Goal: Transaction & Acquisition: Book appointment/travel/reservation

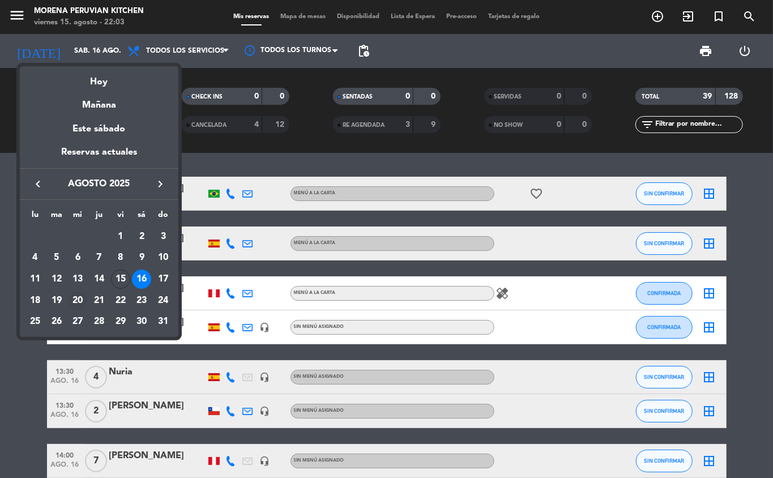
click at [75, 300] on div "20" at bounding box center [77, 300] width 19 height 19
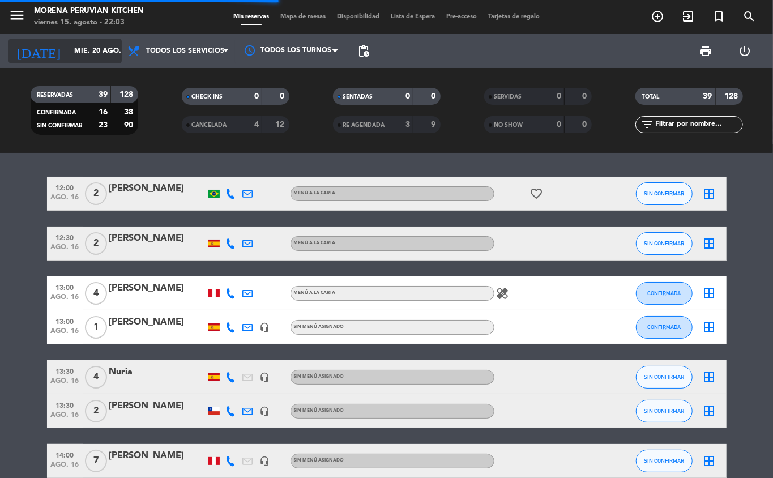
click at [87, 50] on input "mié. 20 ago." at bounding box center [117, 50] width 96 height 19
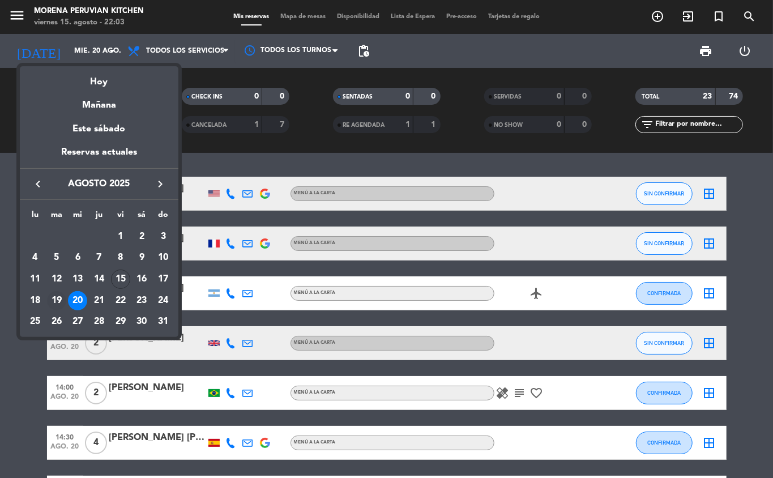
click at [58, 300] on div "19" at bounding box center [56, 300] width 19 height 19
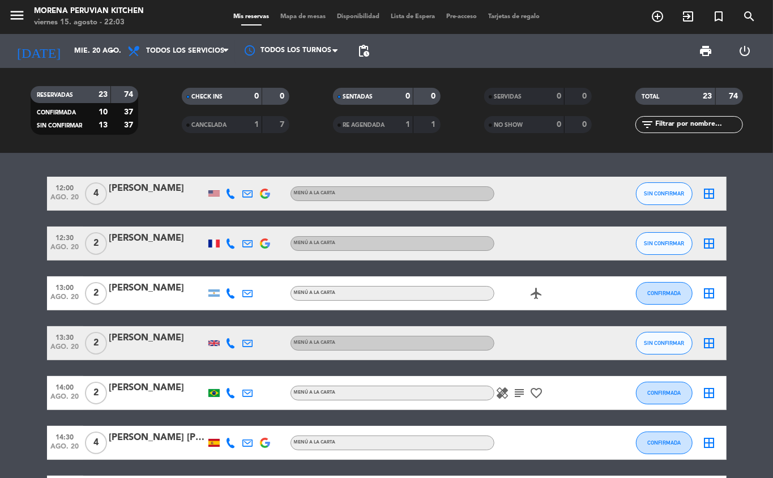
type input "[DATE] ago."
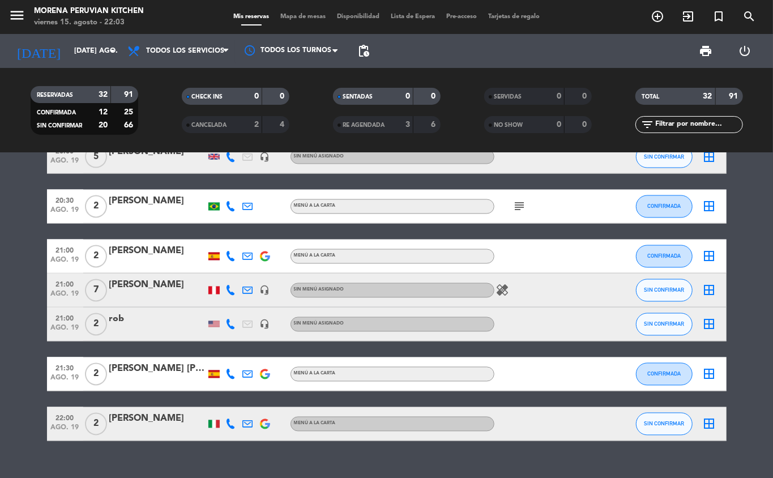
scroll to position [1137, 0]
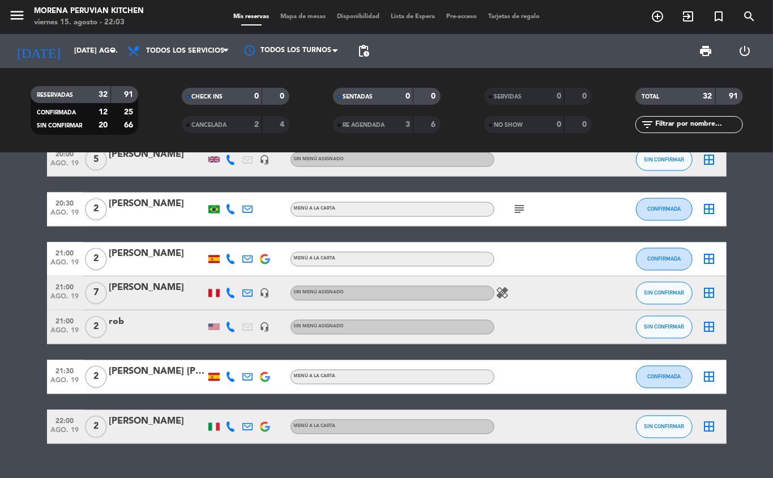
click at [651, 16] on icon "add_circle_outline" at bounding box center [658, 17] width 14 height 14
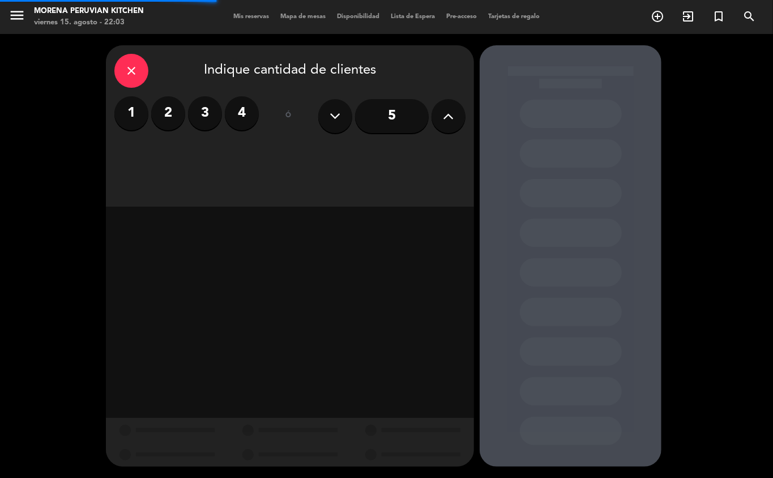
click at [168, 113] on label "2" at bounding box center [168, 113] width 34 height 34
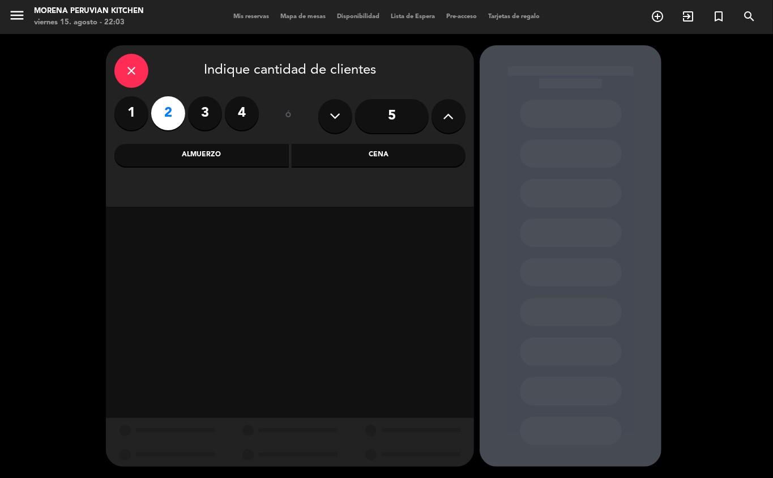
click at [377, 155] on div "Cena" at bounding box center [379, 155] width 174 height 23
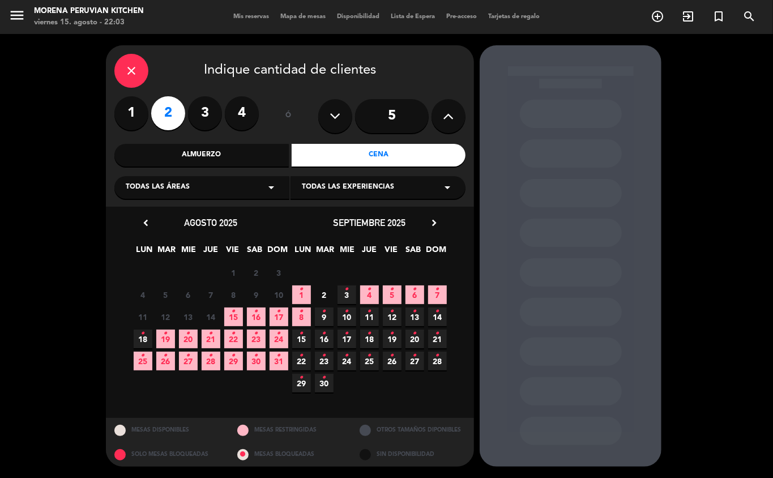
click at [165, 339] on icon "•" at bounding box center [166, 334] width 4 height 18
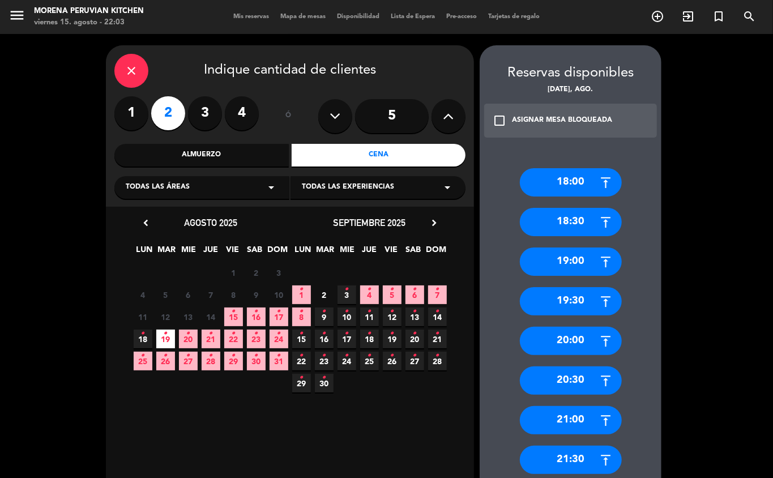
click at [580, 386] on div "20:30" at bounding box center [571, 380] width 102 height 28
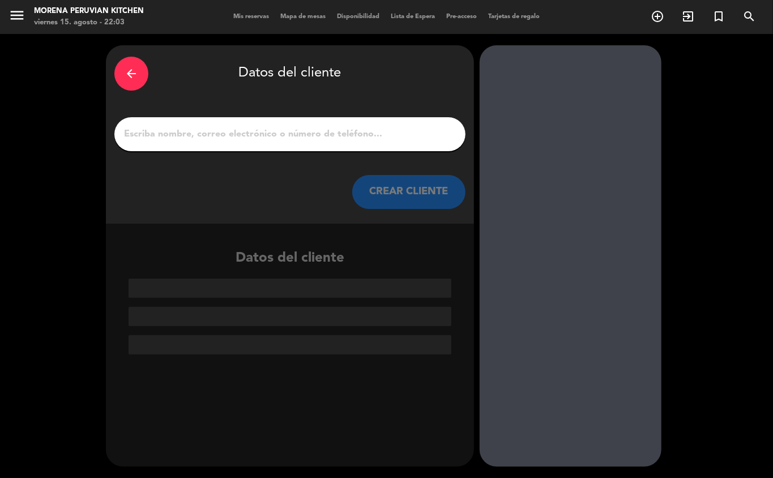
click at [327, 138] on input "1" at bounding box center [290, 134] width 334 height 16
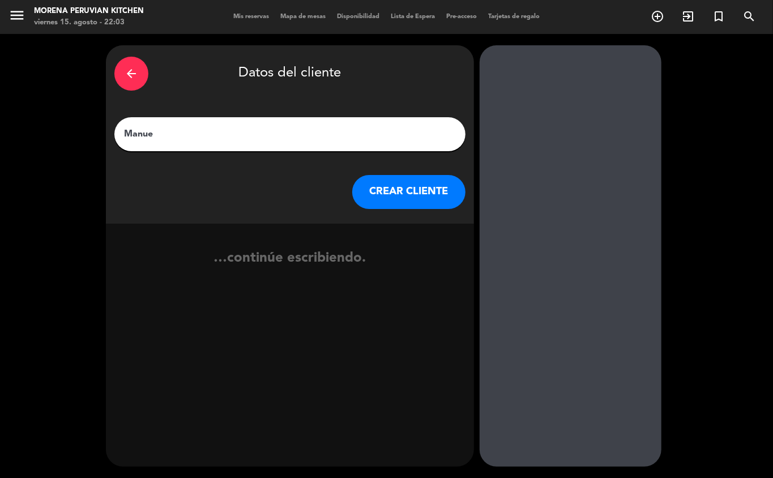
type input "[PERSON_NAME]"
click at [427, 204] on button "CREAR CLIENTE" at bounding box center [408, 192] width 113 height 34
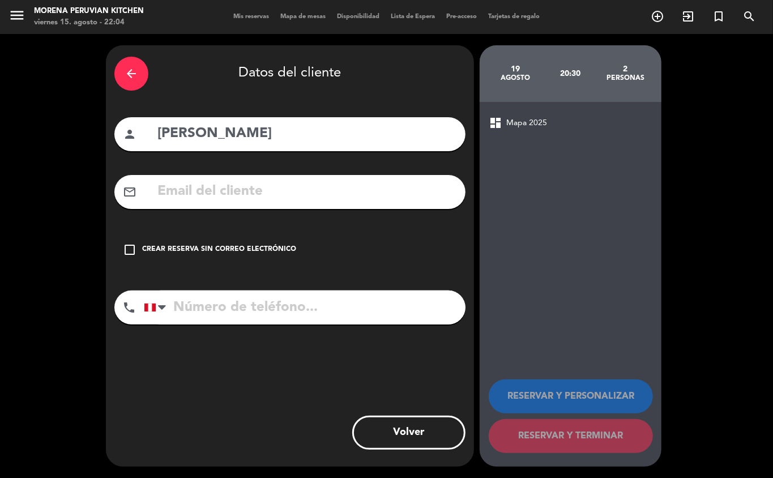
click at [242, 261] on div "check_box_outline_blank Crear reserva sin correo electrónico" at bounding box center [289, 250] width 351 height 34
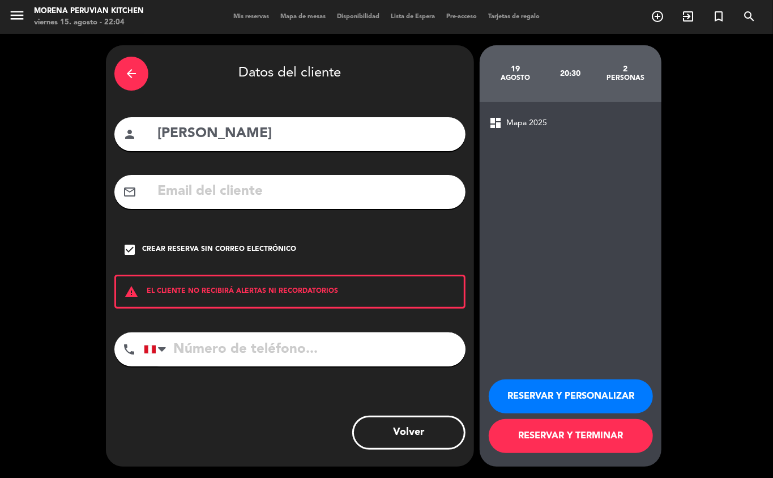
click at [314, 343] on input "tel" at bounding box center [305, 349] width 322 height 34
type input "[PHONE_NUMBER]"
click at [578, 446] on button "RESERVAR Y TERMINAR" at bounding box center [571, 436] width 164 height 34
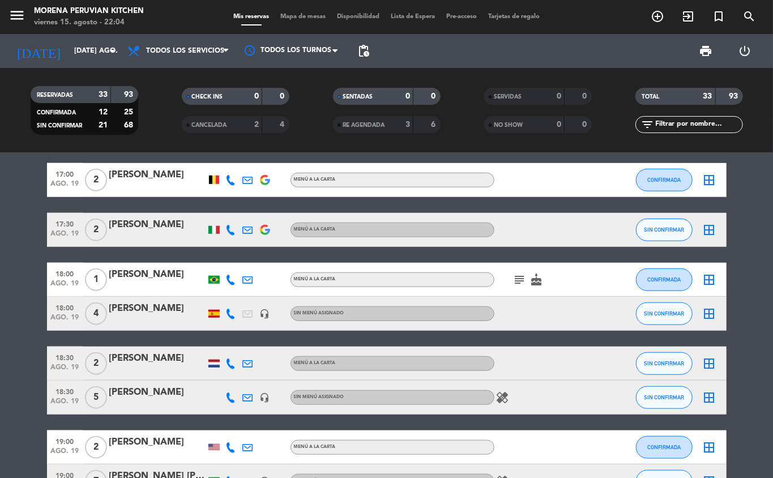
scroll to position [628, 0]
